Goal: Find contact information: Find contact information

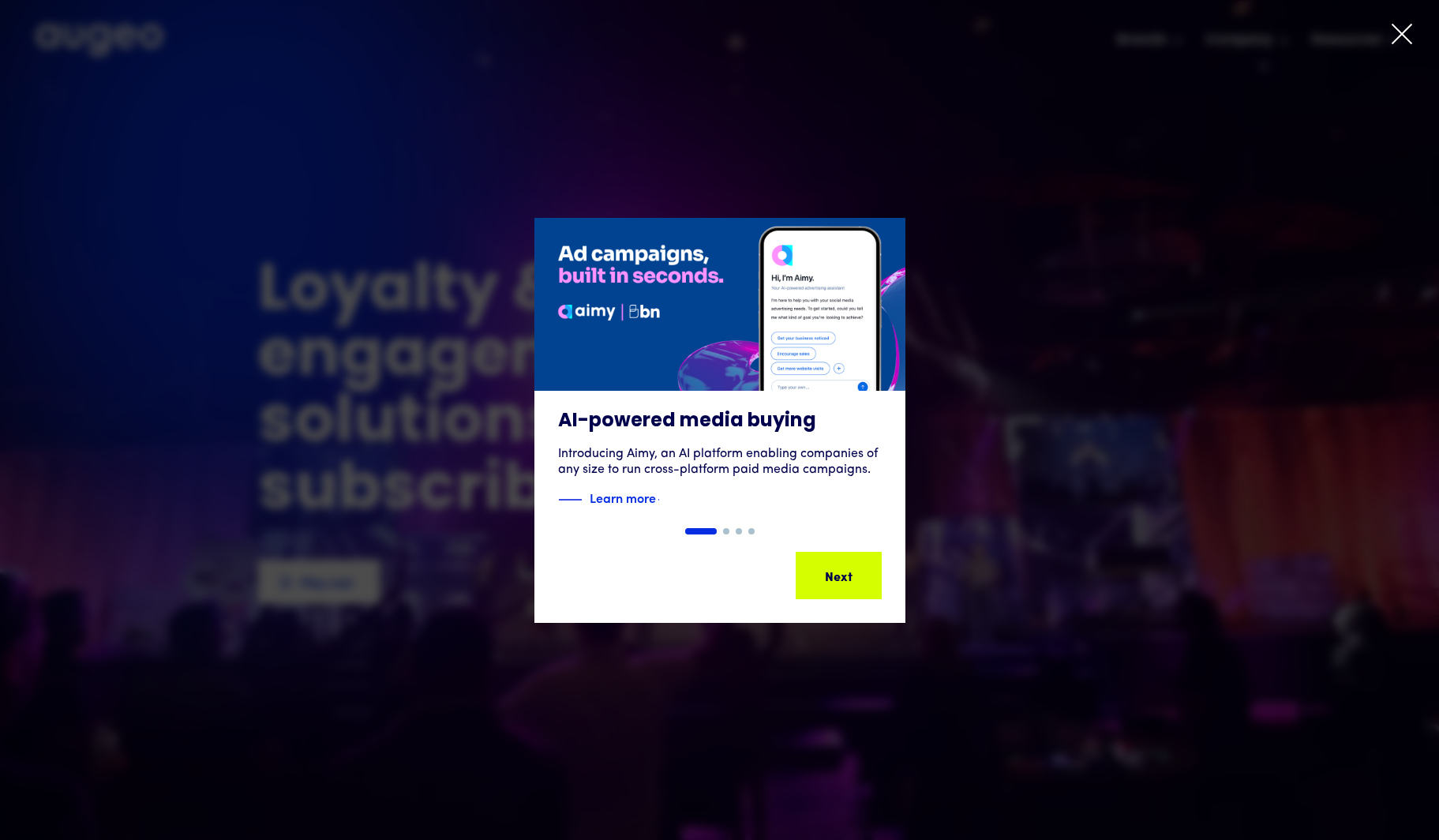
click at [1391, 25] on icon at bounding box center [1402, 34] width 24 height 24
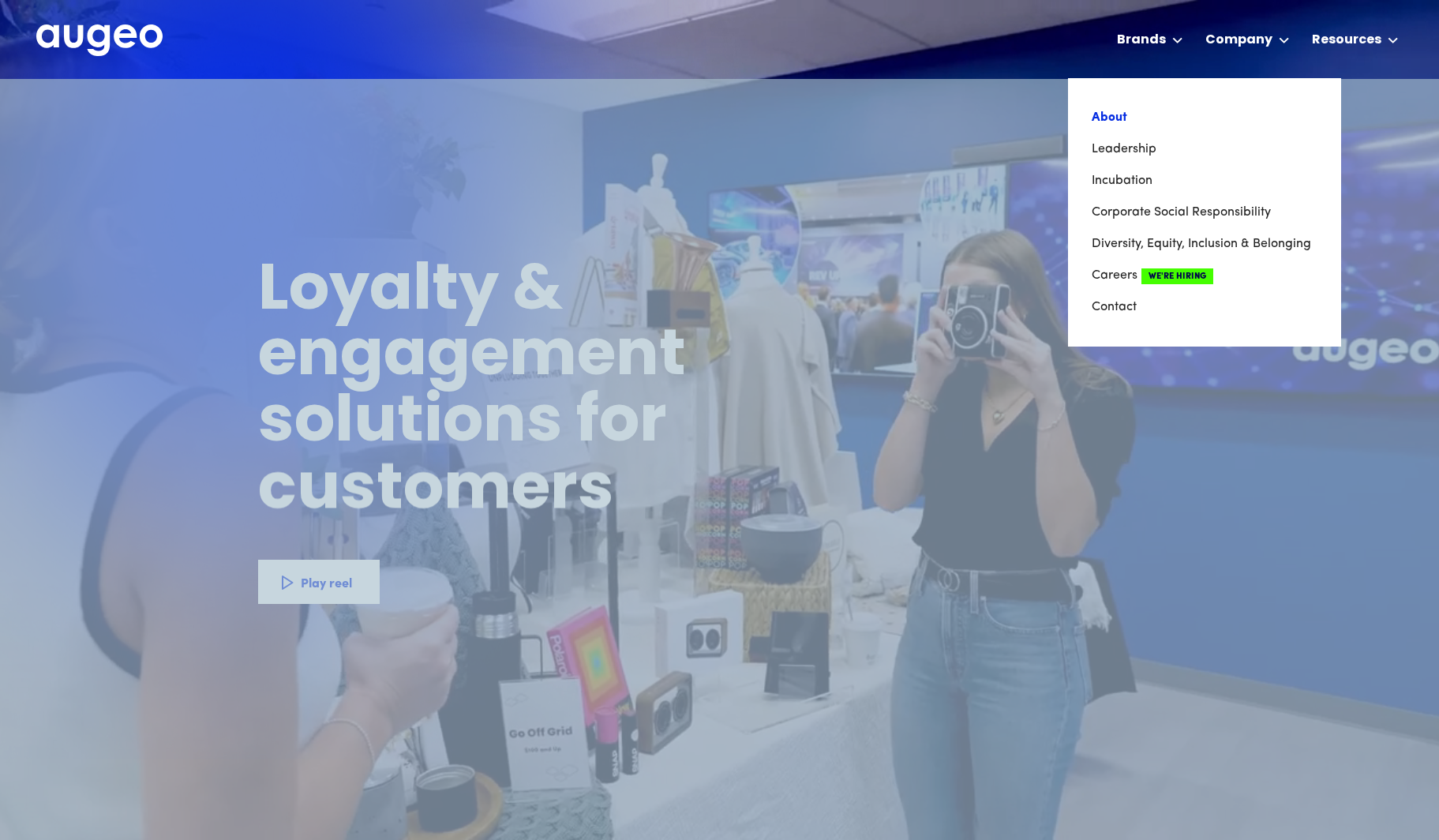
click at [1115, 118] on link "About" at bounding box center [1204, 117] width 226 height 31
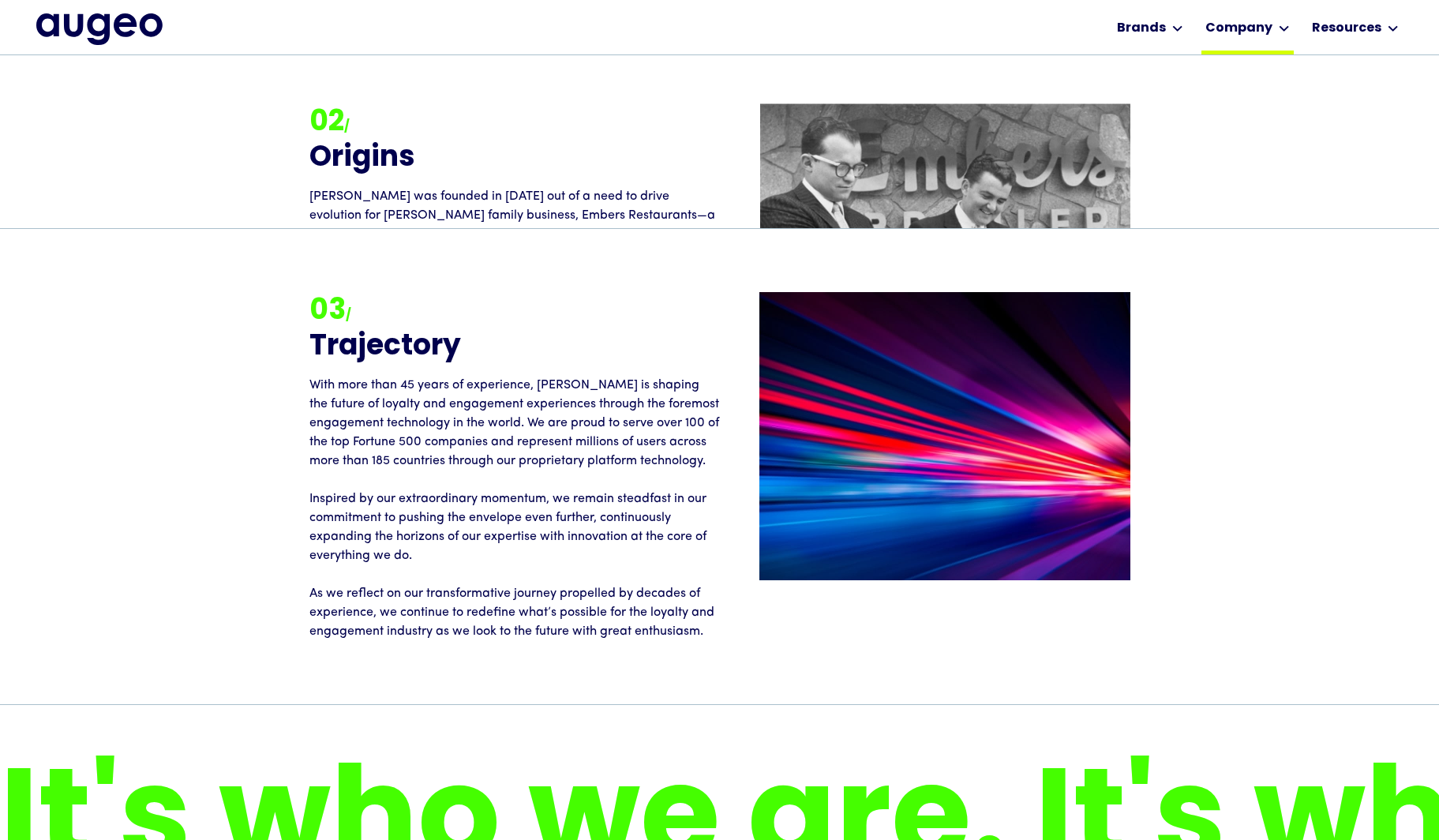
scroll to position [2546, 0]
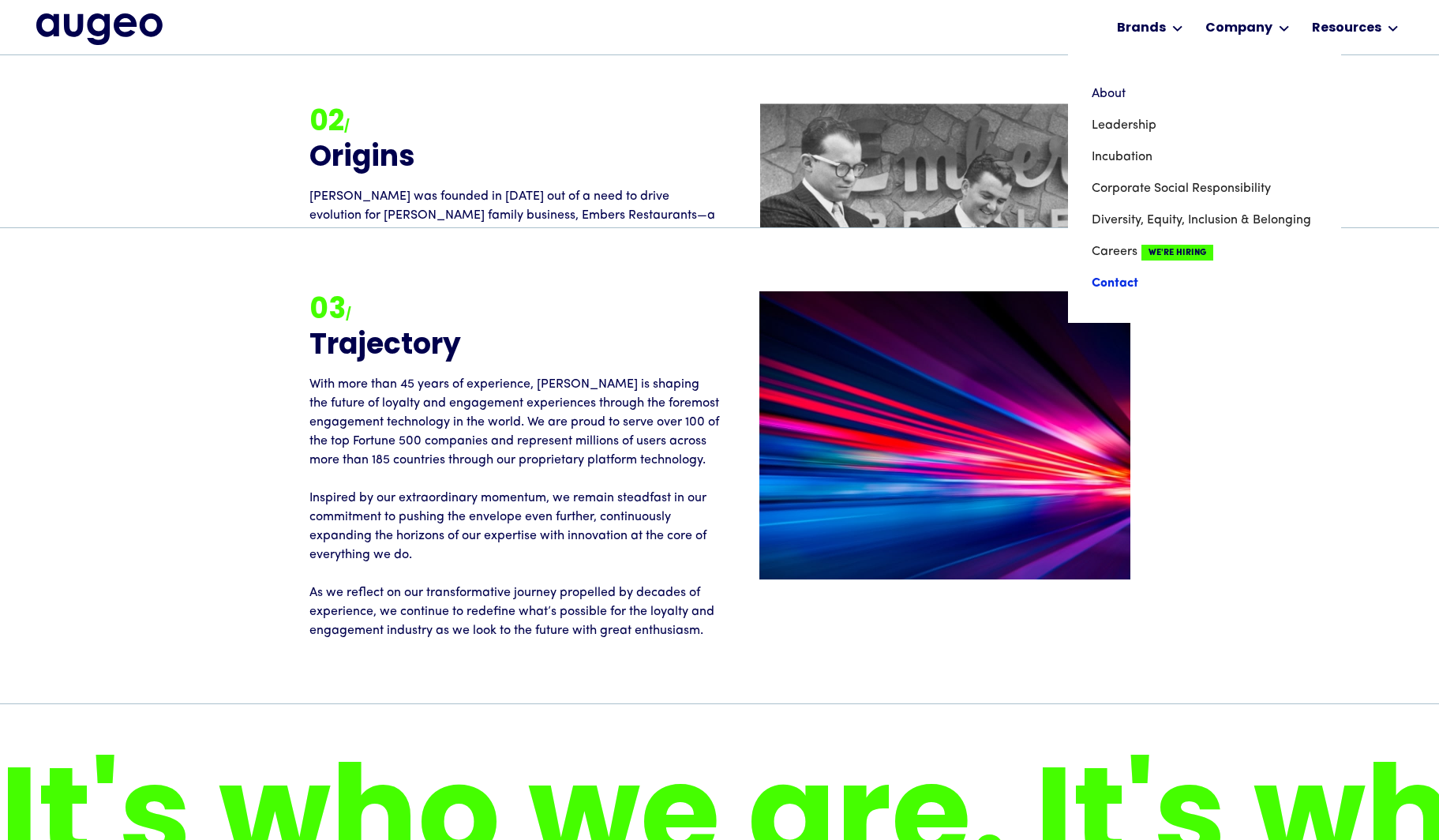
click at [1109, 283] on link "Contact" at bounding box center [1204, 283] width 226 height 31
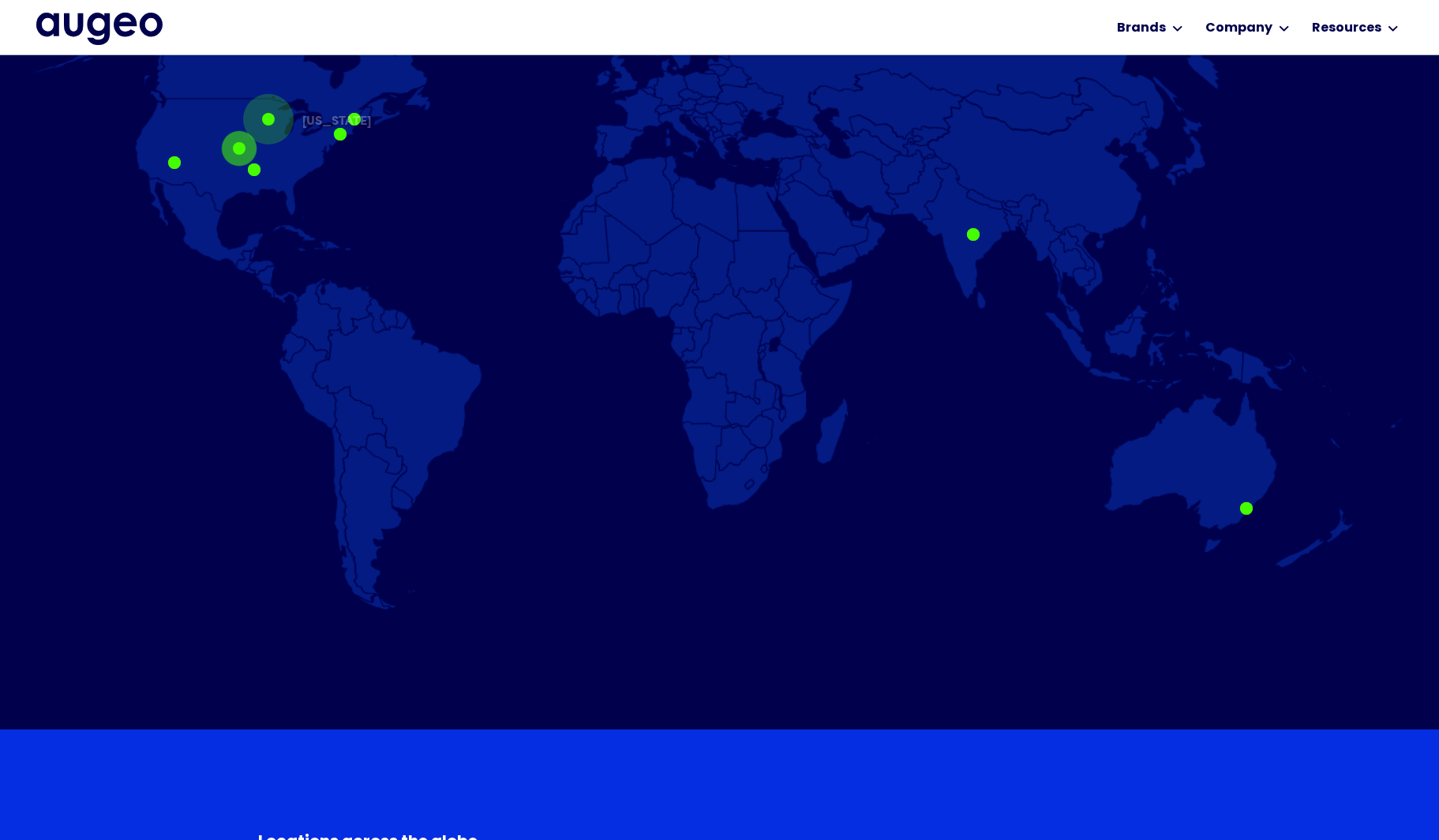
scroll to position [1114, 0]
click at [243, 148] on div at bounding box center [239, 147] width 12 height 12
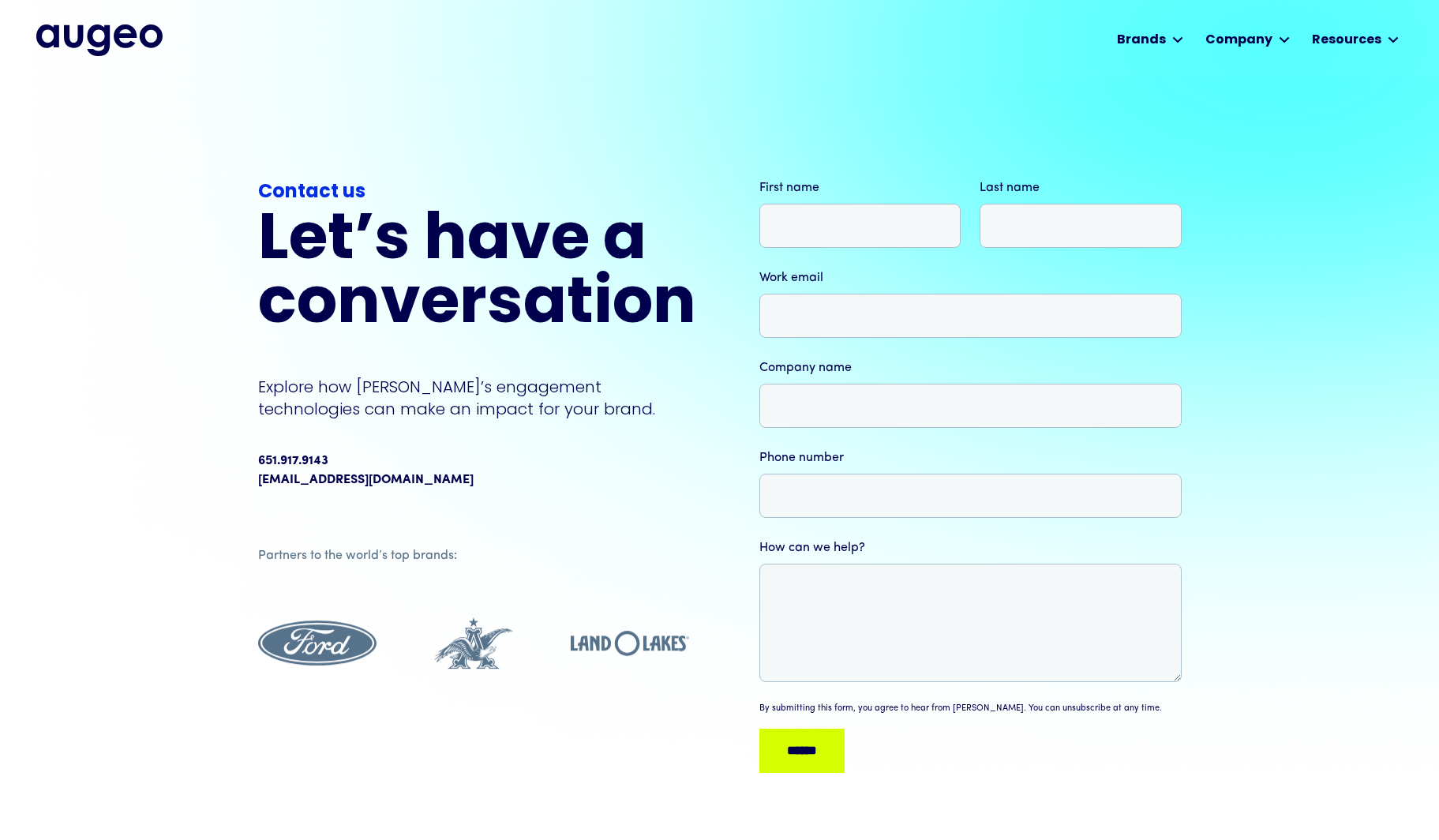
scroll to position [0, 0]
